Goal: Task Accomplishment & Management: Use online tool/utility

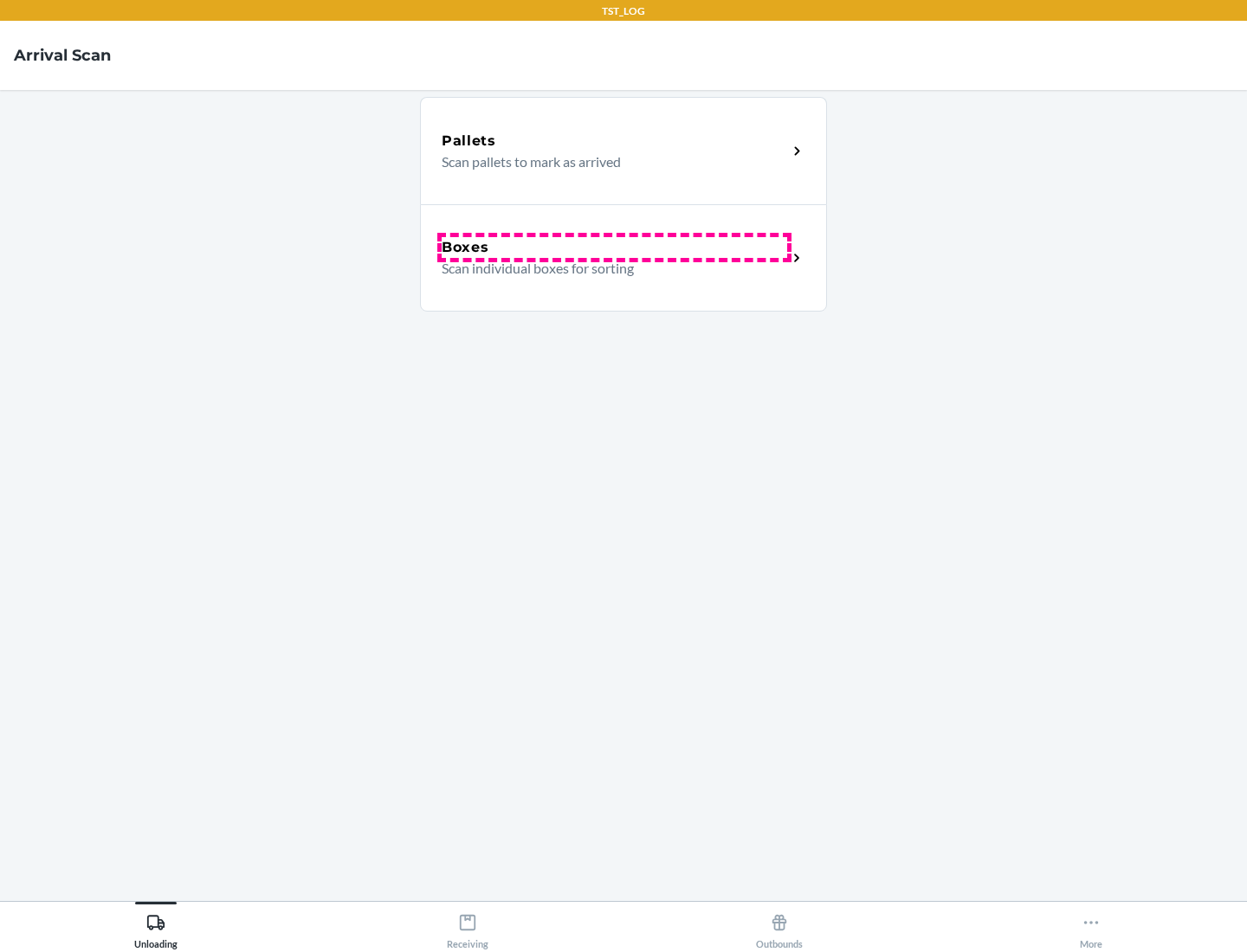
click at [614, 247] on div "Boxes" at bounding box center [614, 247] width 346 height 20
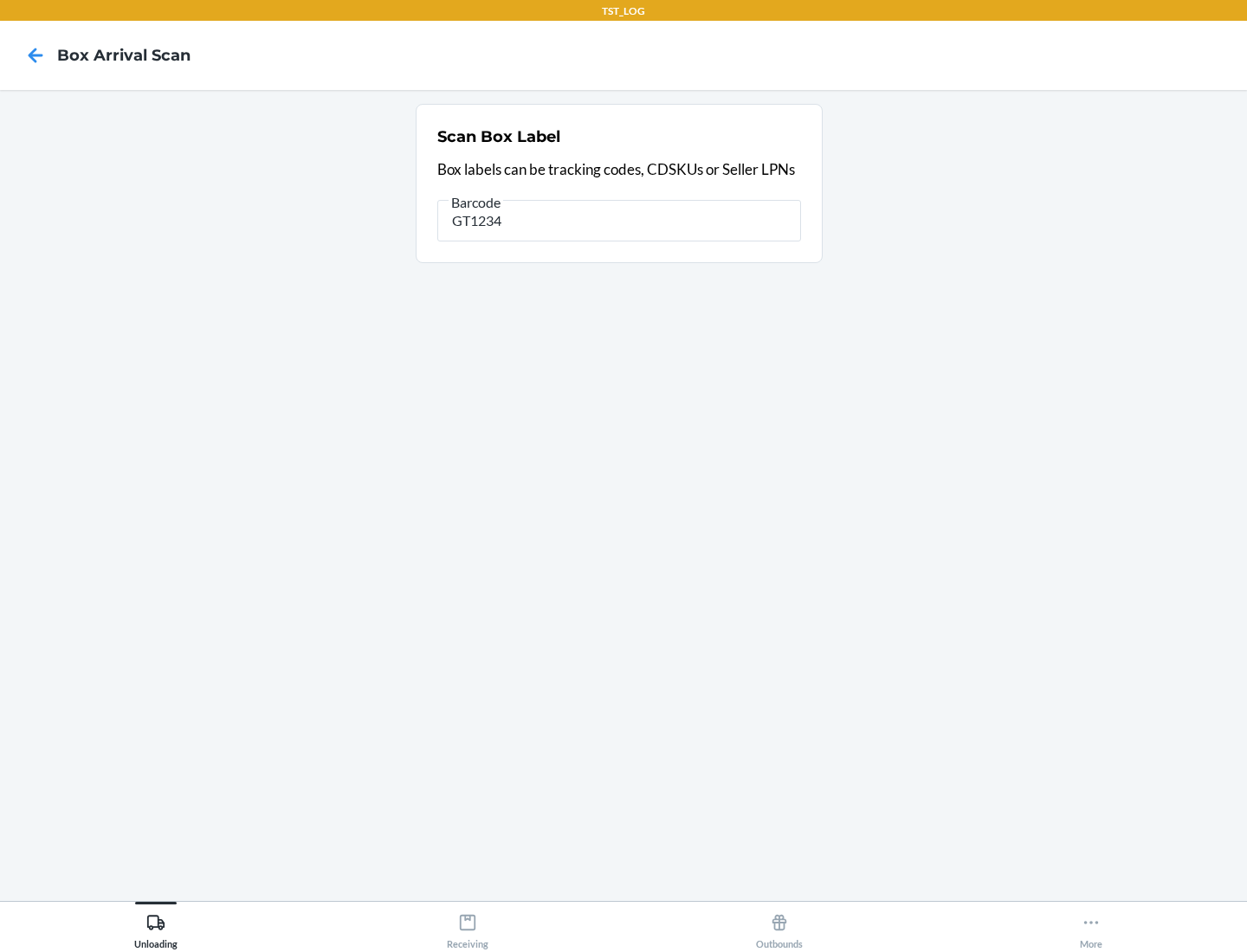
type input "GT1234"
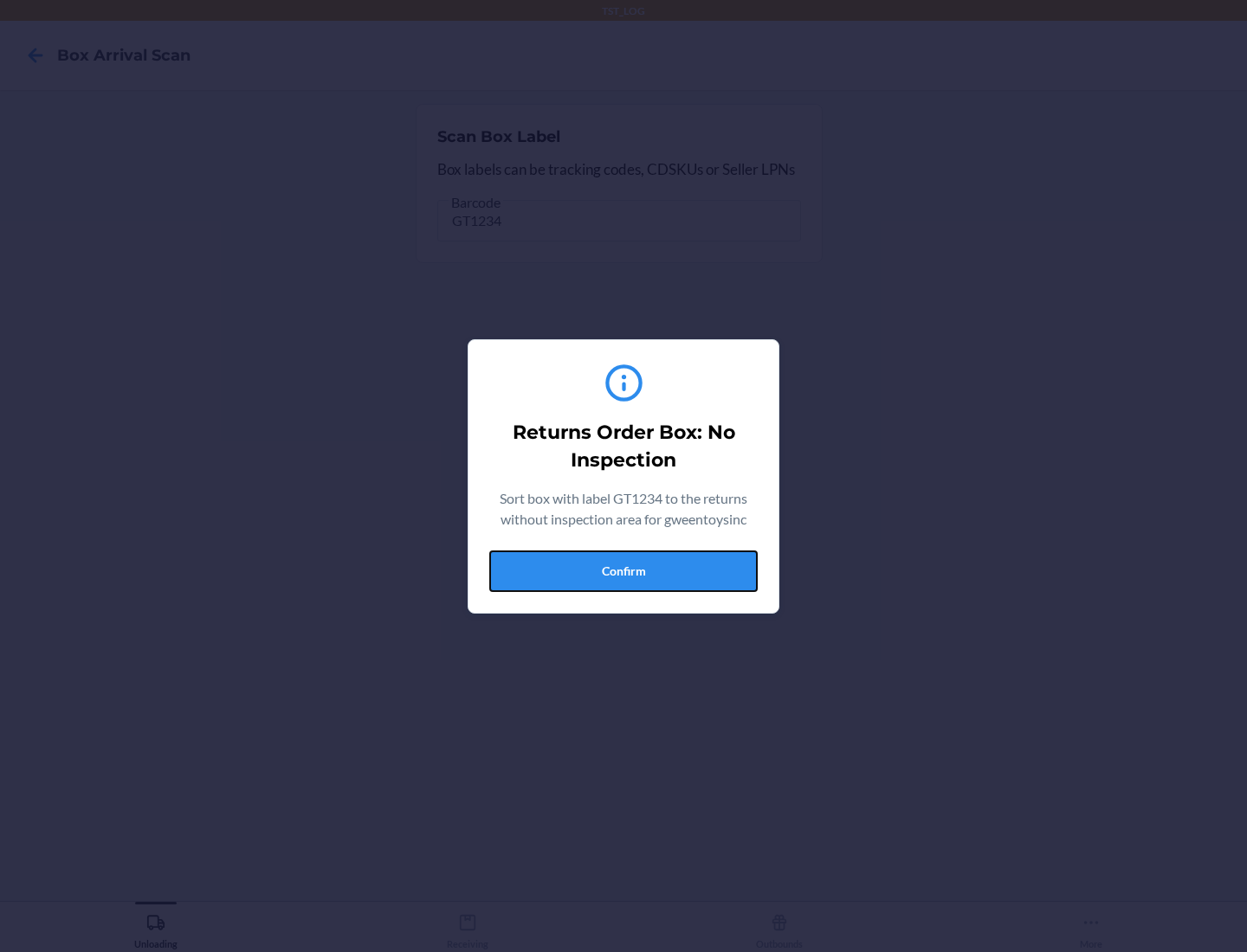
click at [624, 570] on button "Confirm" at bounding box center [624, 571] width 269 height 42
